Goal: Task Accomplishment & Management: Manage account settings

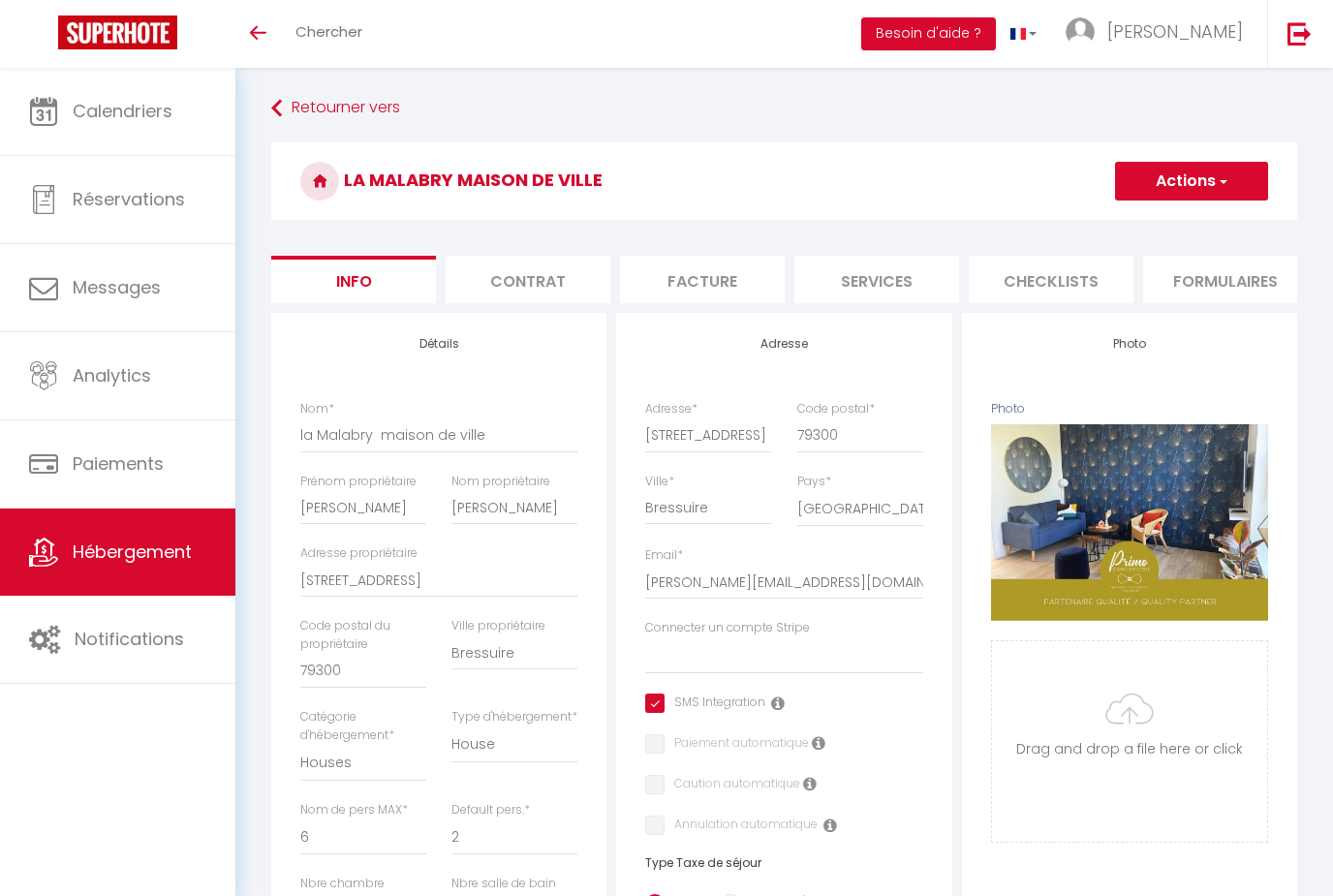
select select "houses"
select select "6"
select select "2"
select select "3"
select select "1"
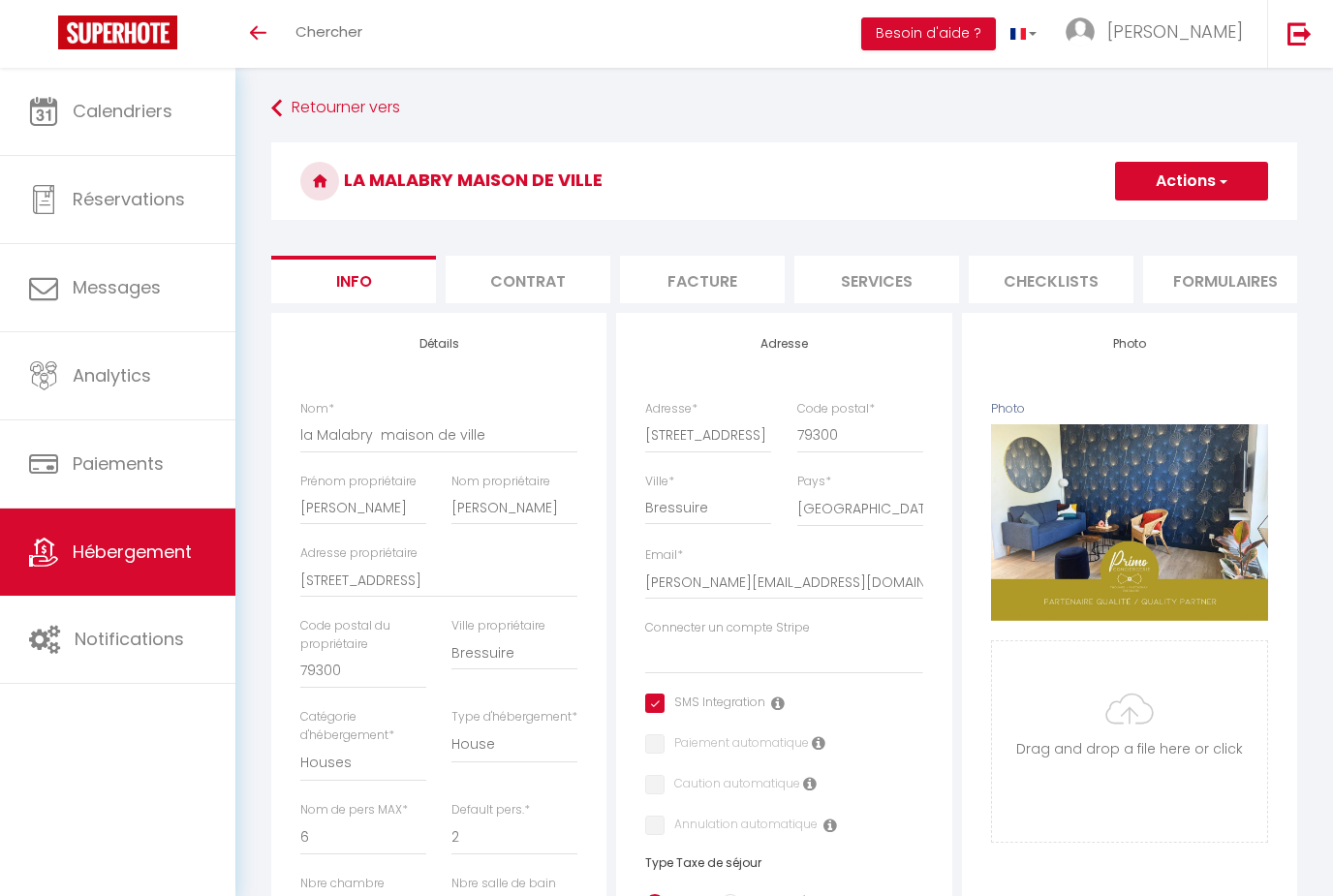
select select "17:00"
select select "11:00"
select select "30"
select select "120"
select select "20:00"
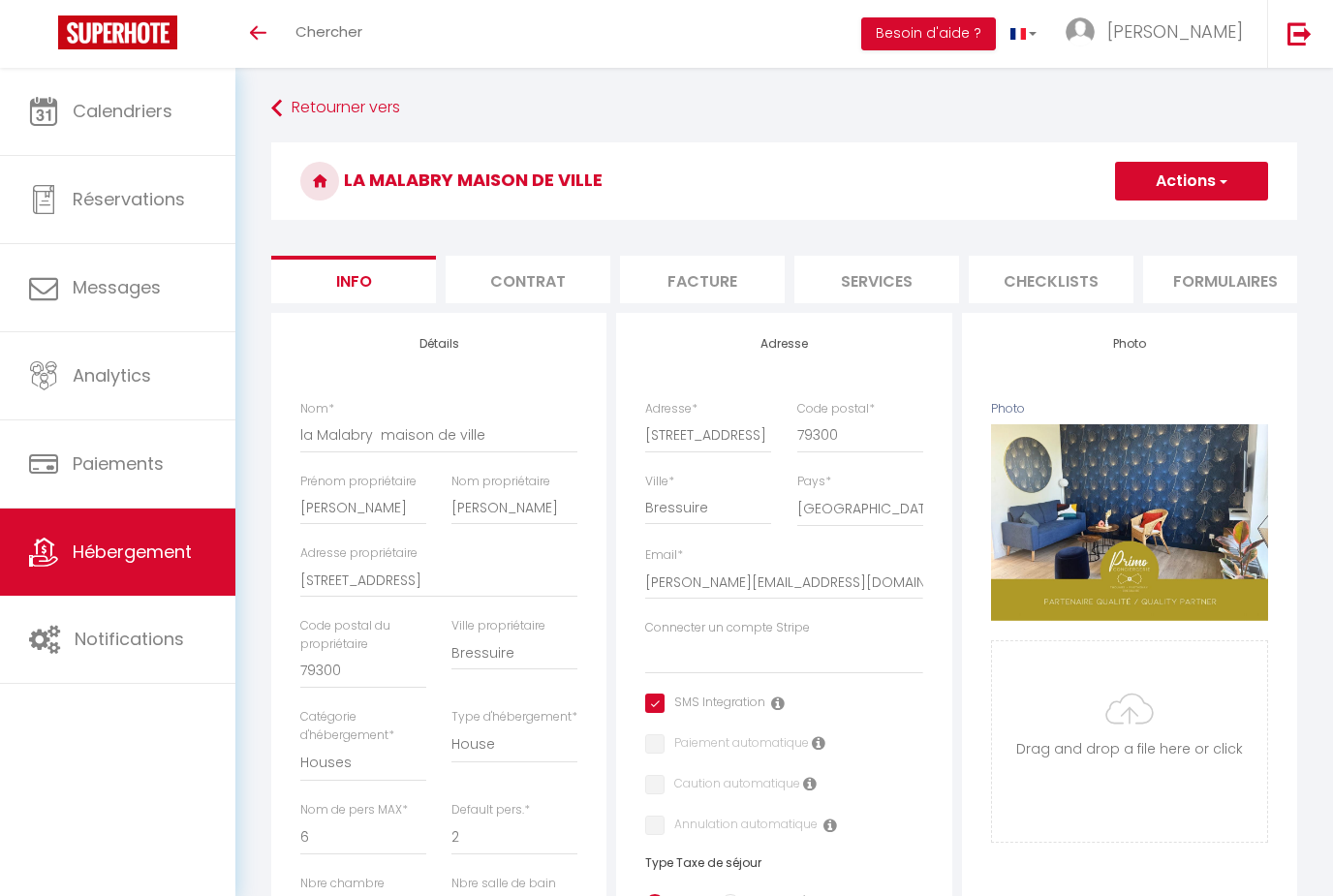
select select
select select "28"
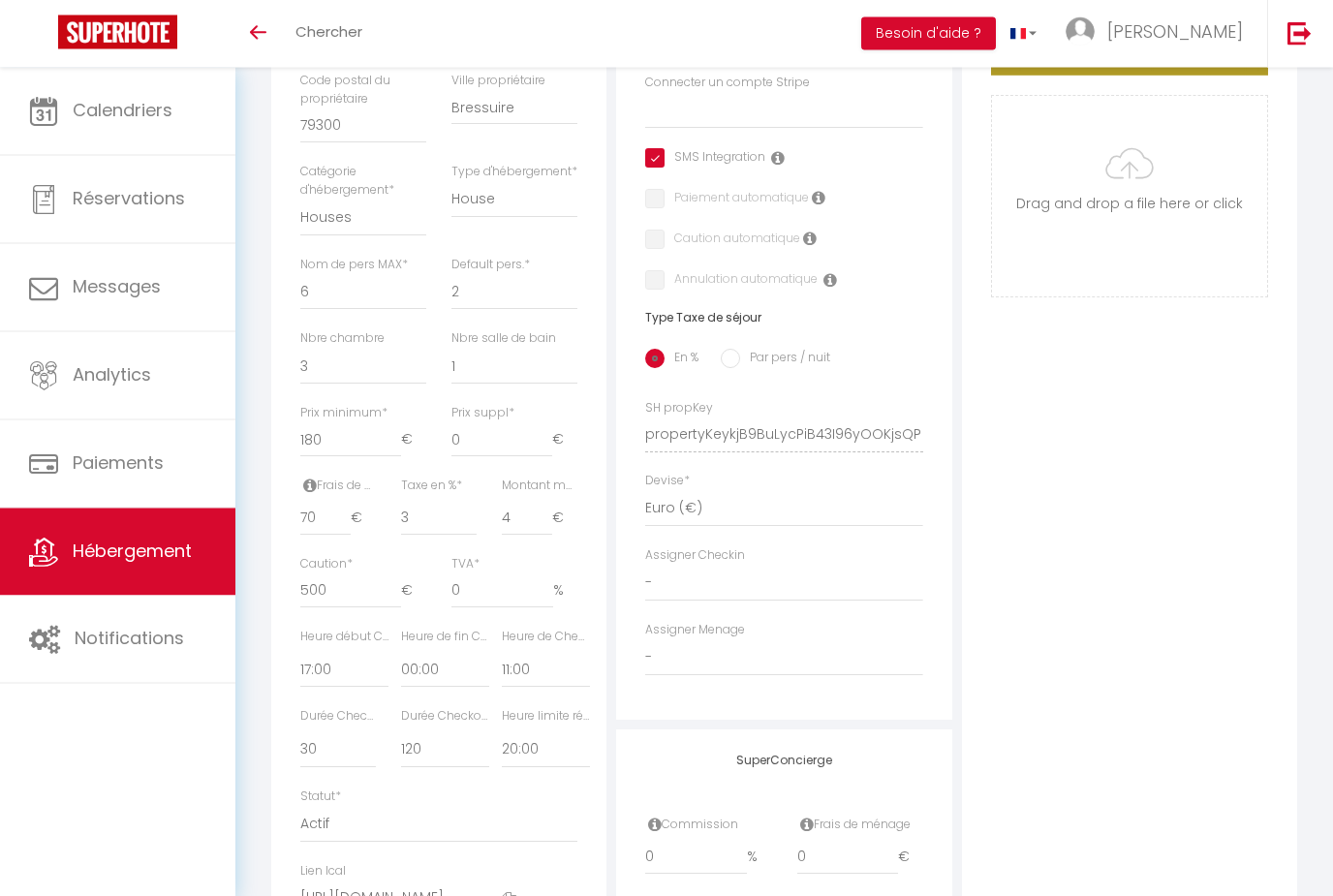
scroll to position [700, 0]
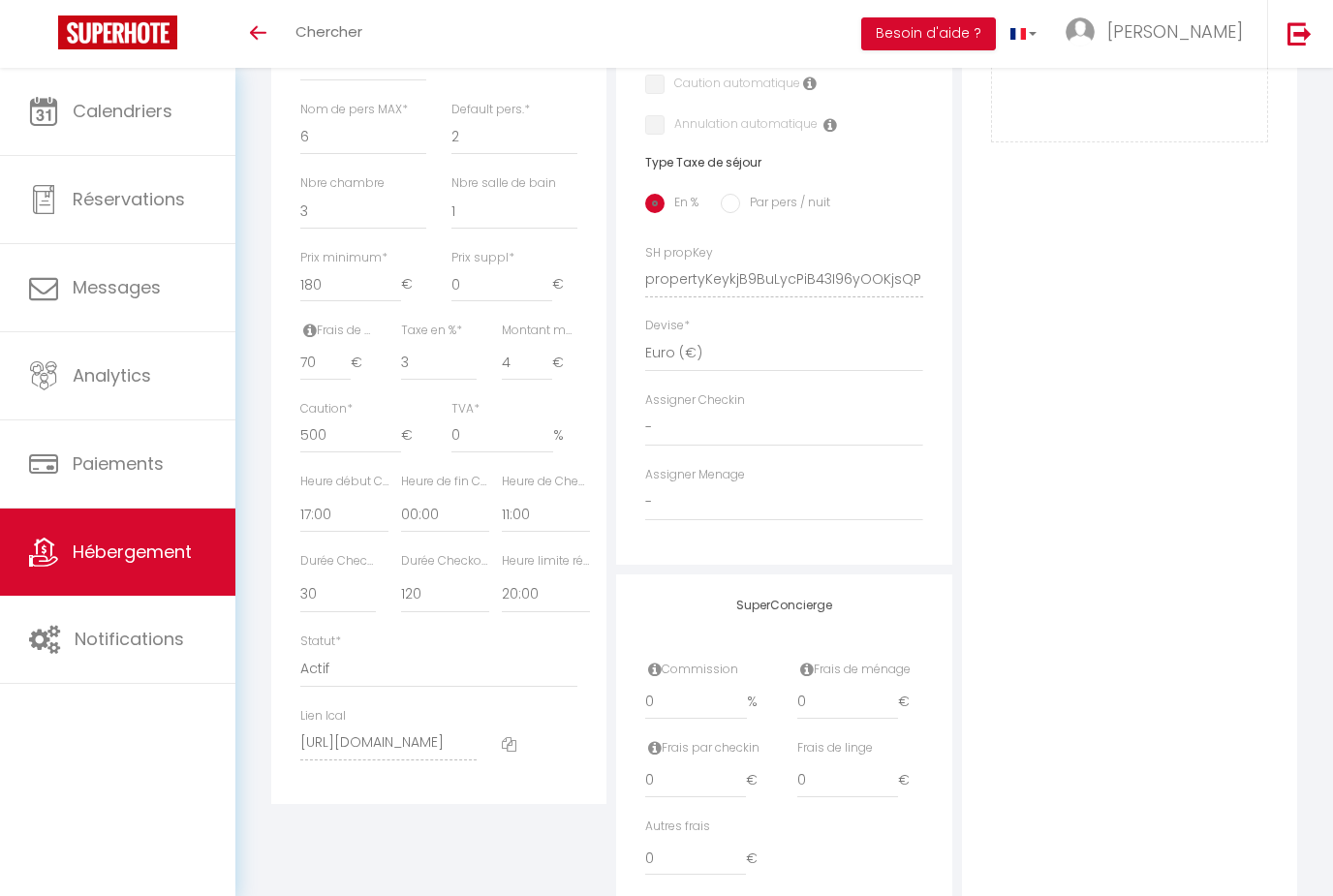
select select
checkbox input "true"
checkbox input "false"
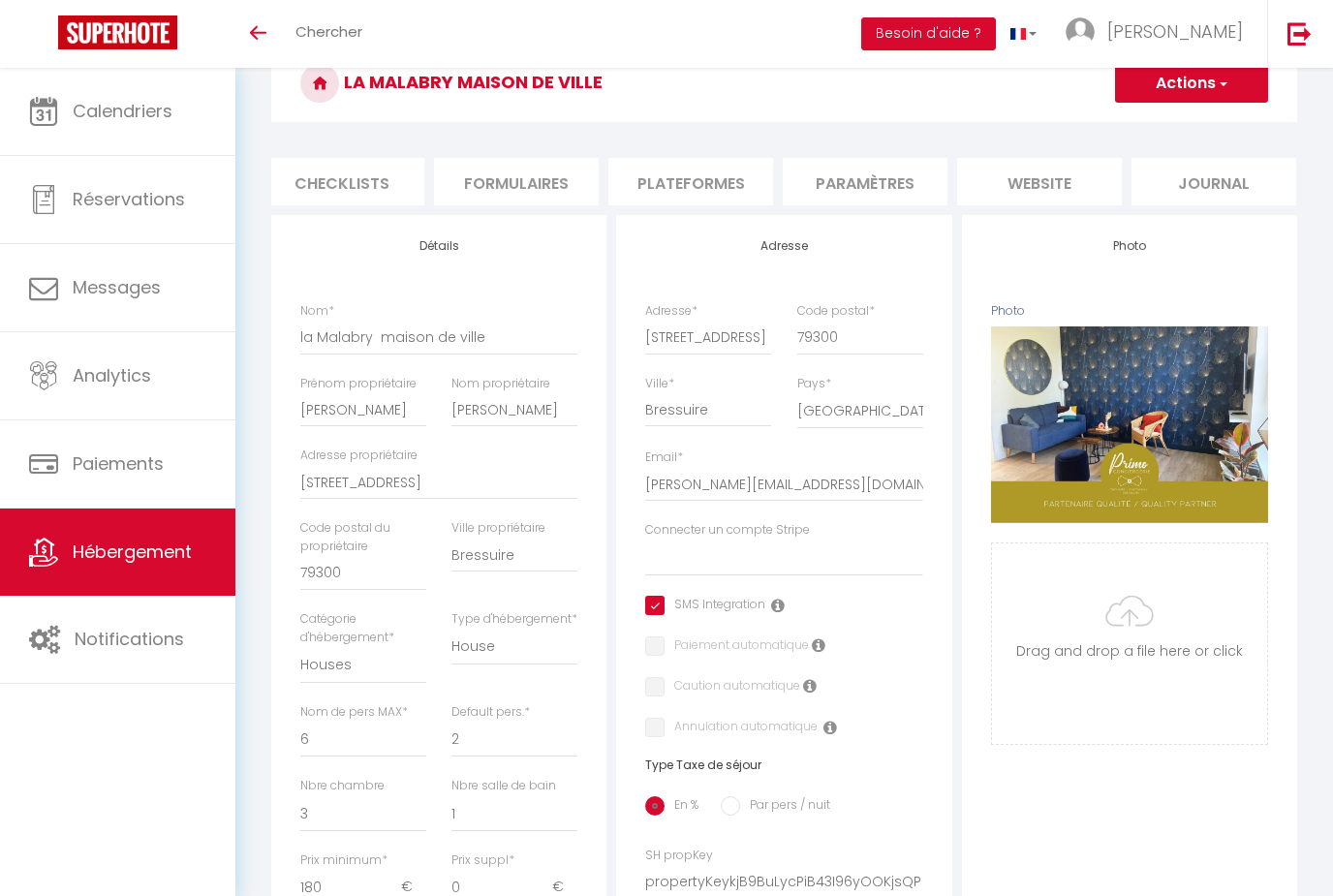
scroll to position [0, 708]
click at [1017, 165] on li "website" at bounding box center [1040, 182] width 165 height 47
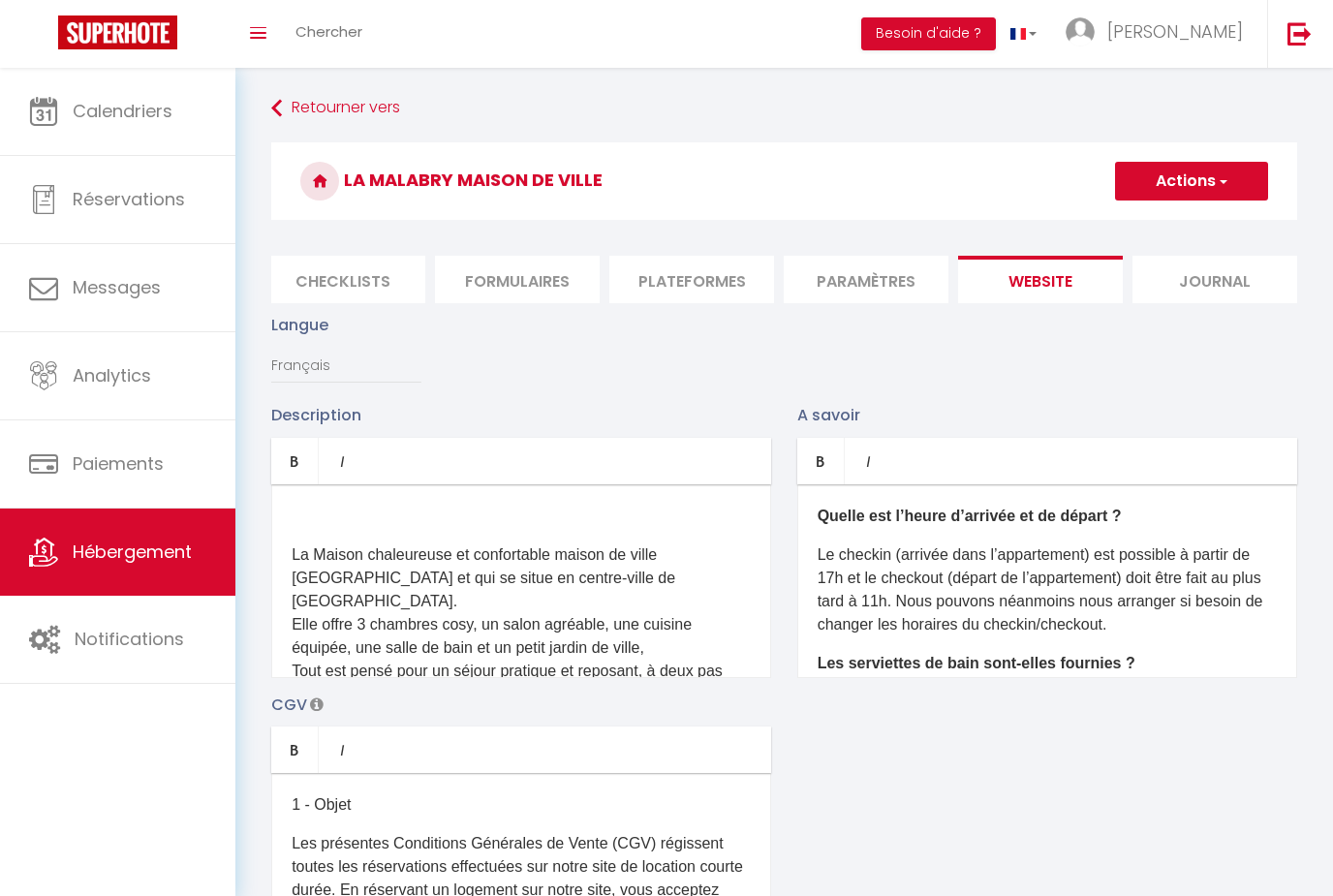
click at [370, 275] on li "Info" at bounding box center [353, 280] width 165 height 47
select select
checkbox input "true"
checkbox input "false"
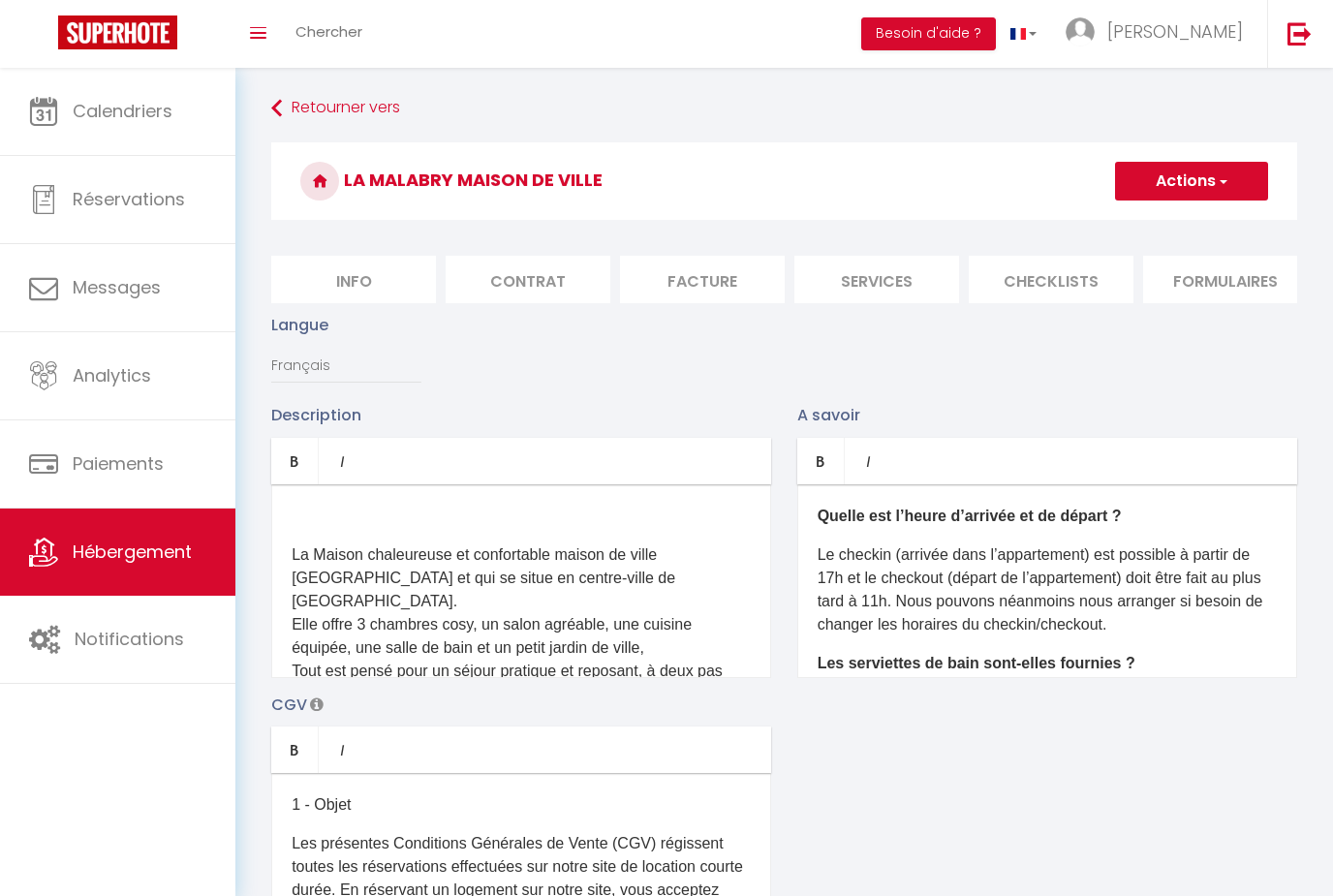
checkbox input "false"
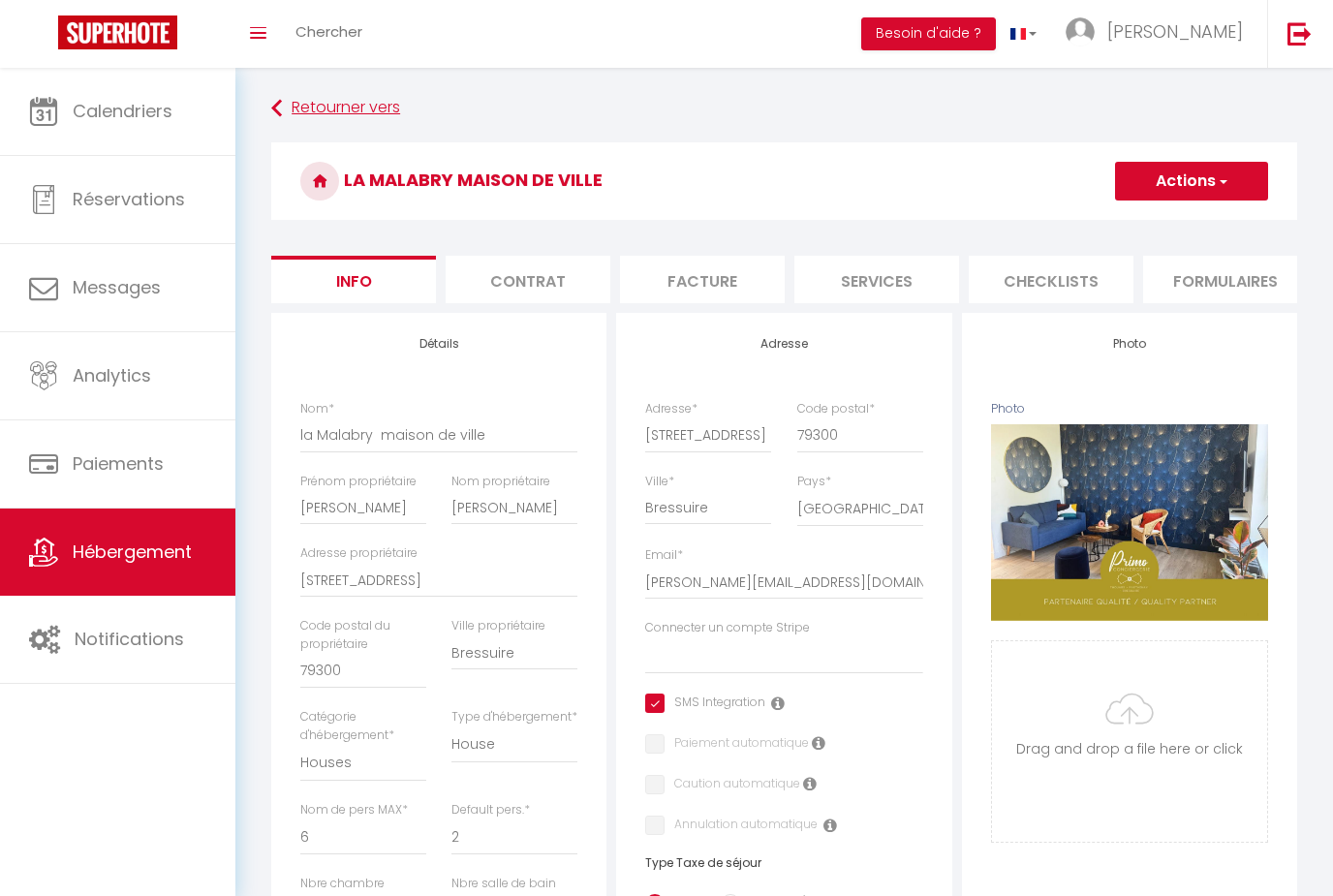
click at [614, 114] on link "Retourner vers" at bounding box center [783, 108] width 1025 height 35
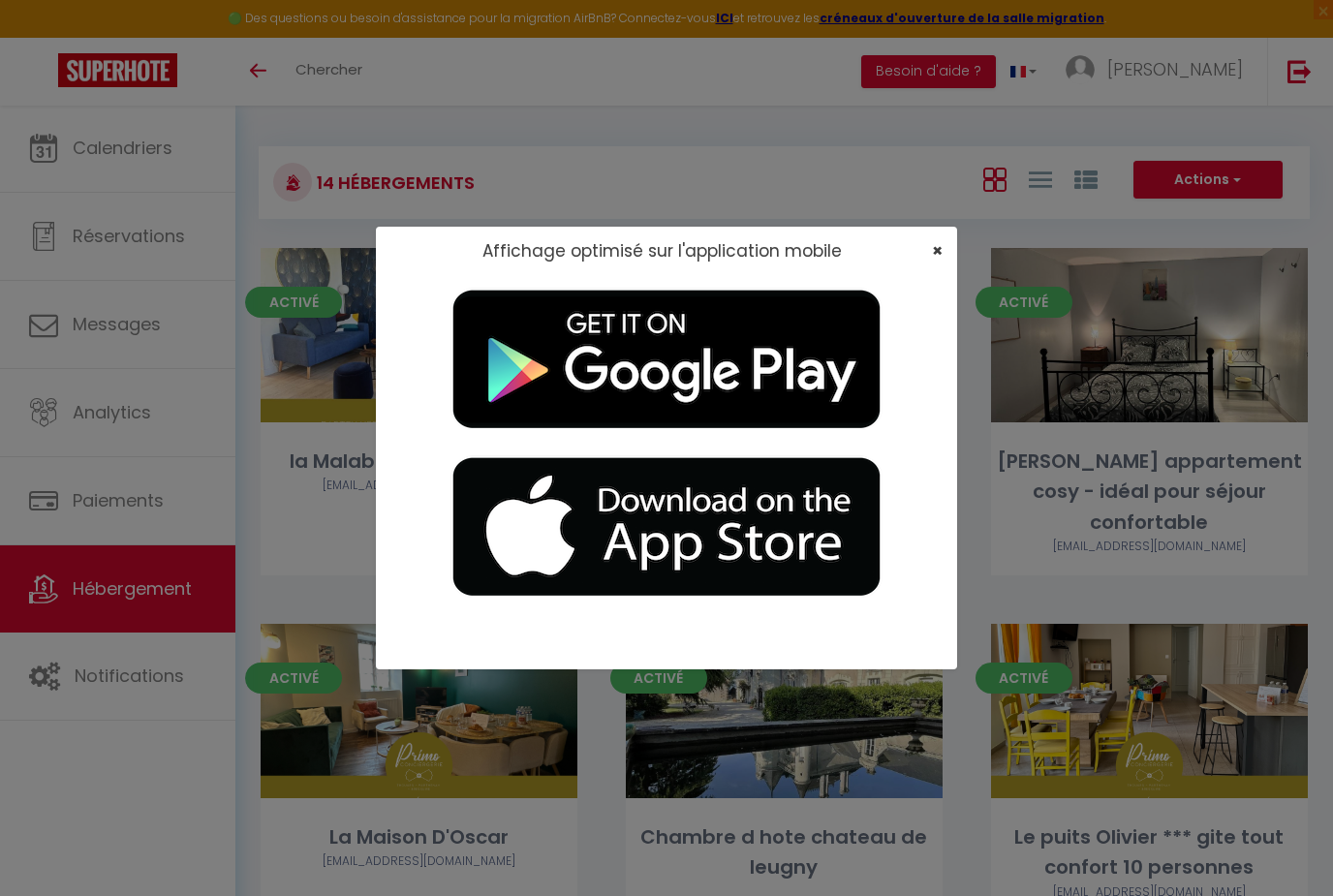
click at [935, 251] on span "×" at bounding box center [936, 250] width 11 height 24
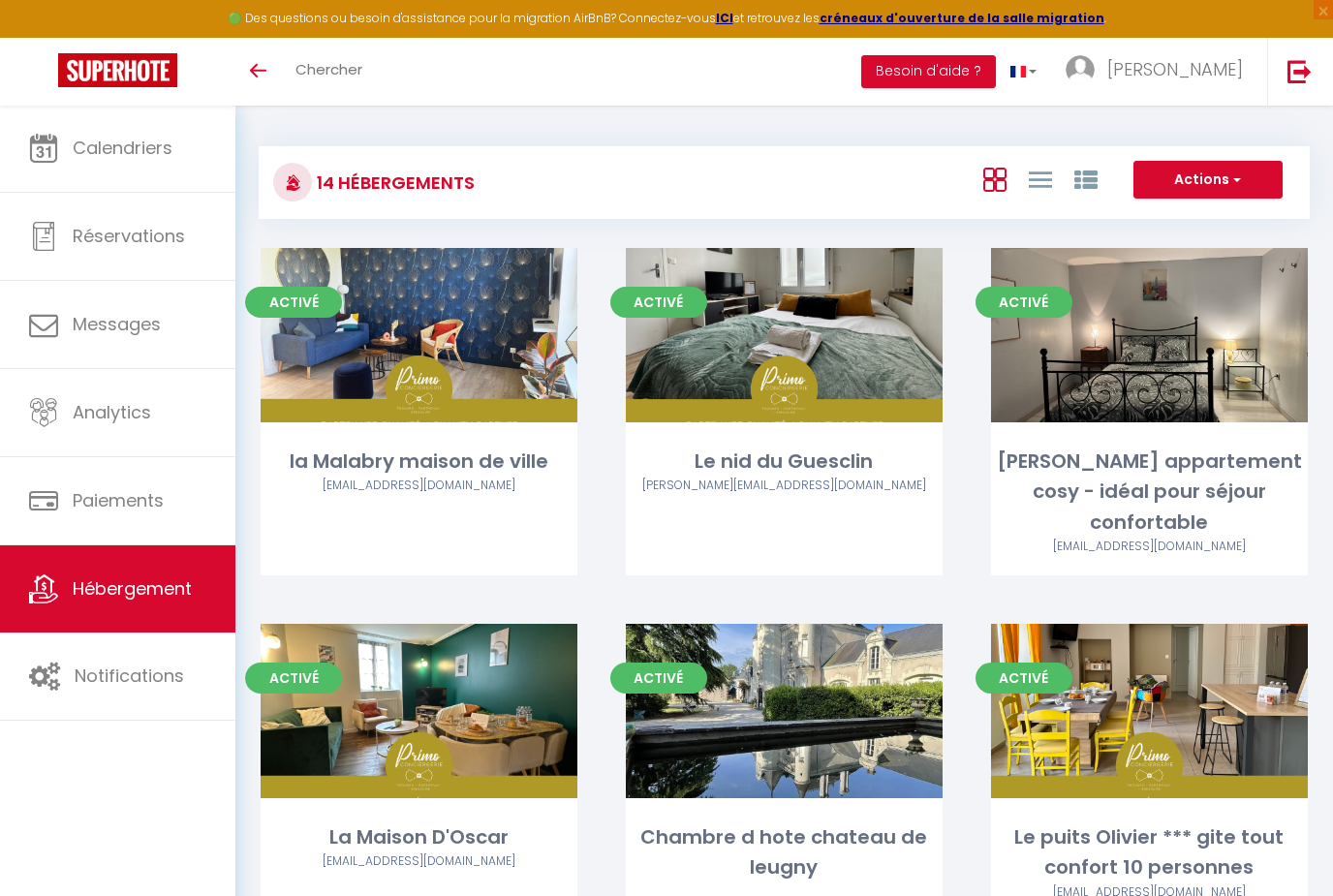
click at [803, 89] on div "Toggle menubar Chercher BUTTON Besoin d'aide ? [PERSON_NAME] Paramètres Équipe" at bounding box center [729, 71] width 1178 height 68
